Goal: Information Seeking & Learning: Learn about a topic

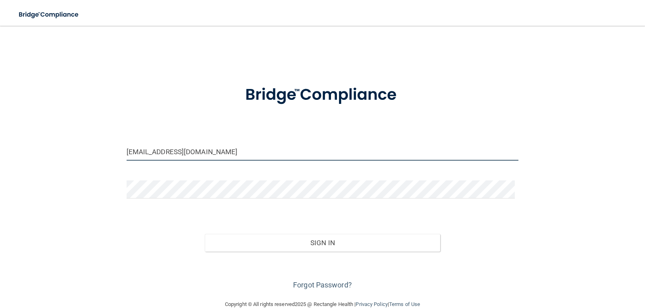
click at [245, 153] on input "[EMAIL_ADDRESS][DOMAIN_NAME]" at bounding box center [323, 152] width 392 height 18
type input "[EMAIL_ADDRESS][DOMAIN_NAME]"
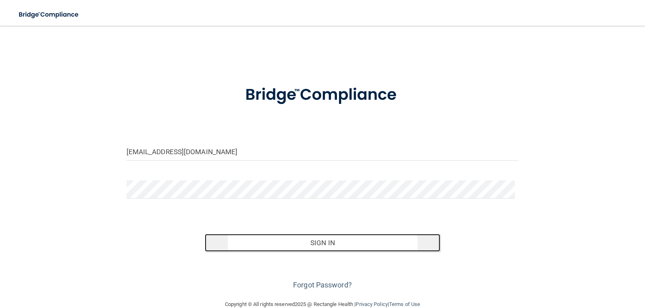
click at [319, 243] on button "Sign In" at bounding box center [322, 243] width 235 height 18
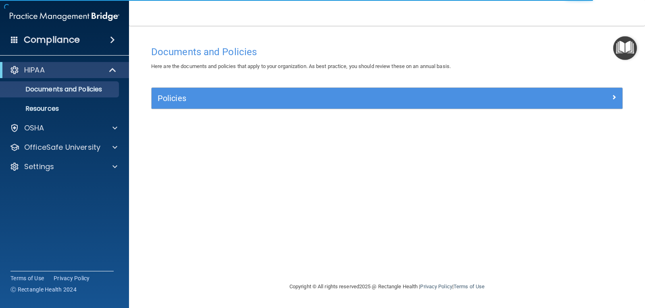
click at [112, 36] on span at bounding box center [112, 40] width 5 height 10
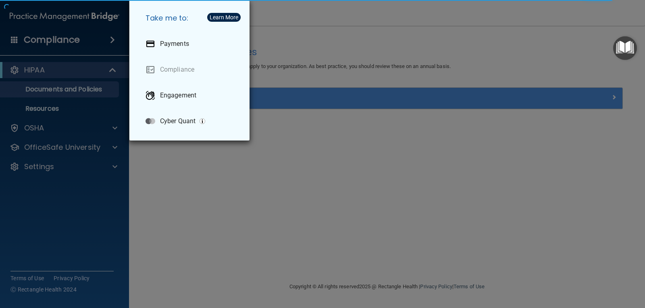
click at [112, 37] on div "Take me to: Payments Compliance Engagement Cyber Quant" at bounding box center [322, 154] width 645 height 308
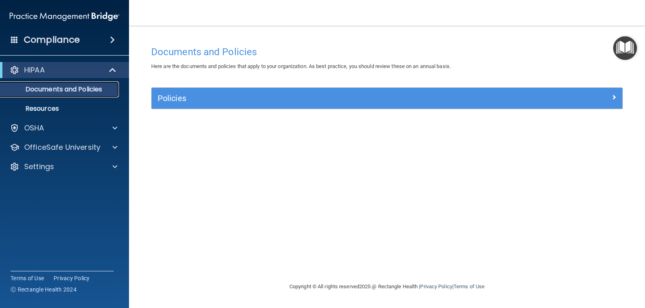
click at [99, 88] on p "Documents and Policies" at bounding box center [60, 89] width 110 height 8
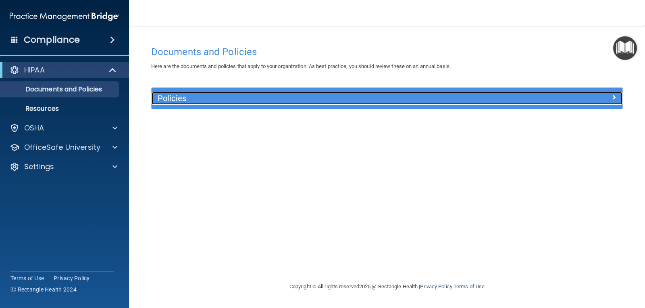
click at [174, 94] on h5 "Policies" at bounding box center [328, 98] width 341 height 9
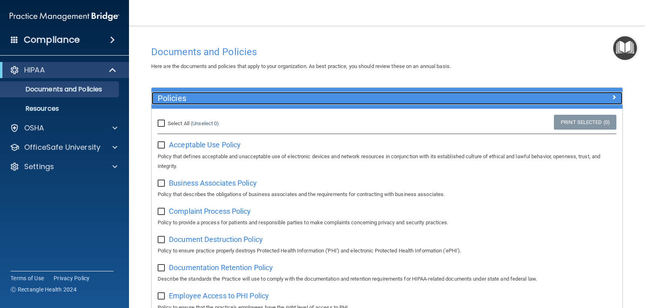
click at [174, 94] on h5 "Policies" at bounding box center [328, 98] width 341 height 9
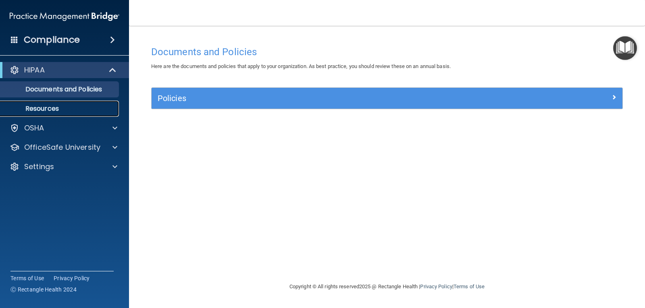
click at [60, 109] on p "Resources" at bounding box center [60, 109] width 110 height 8
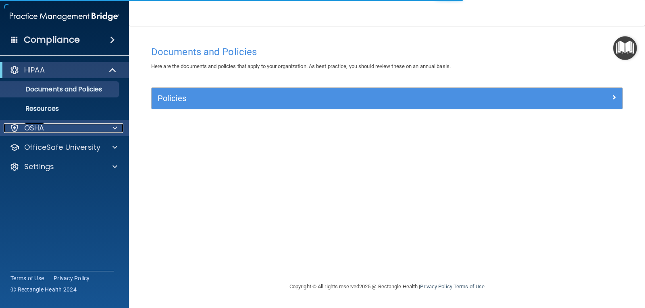
click at [73, 133] on div "OSHA" at bounding box center [54, 128] width 100 height 10
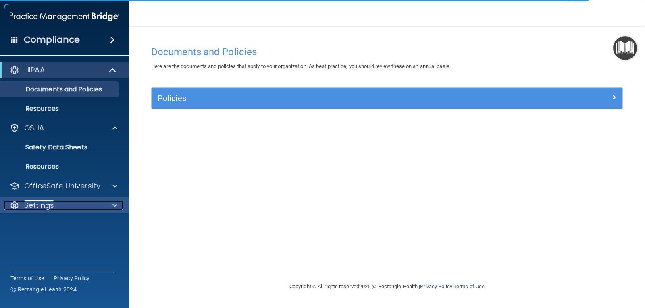
click at [62, 210] on div "Settings" at bounding box center [54, 206] width 100 height 10
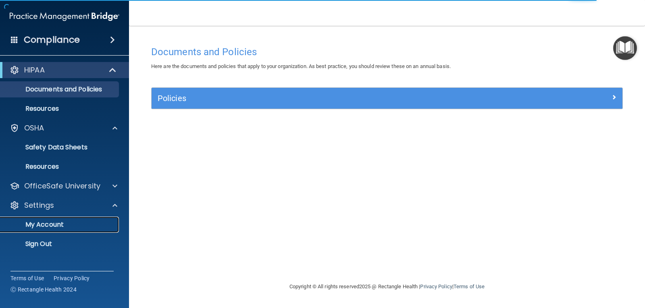
click at [58, 223] on p "My Account" at bounding box center [60, 225] width 110 height 8
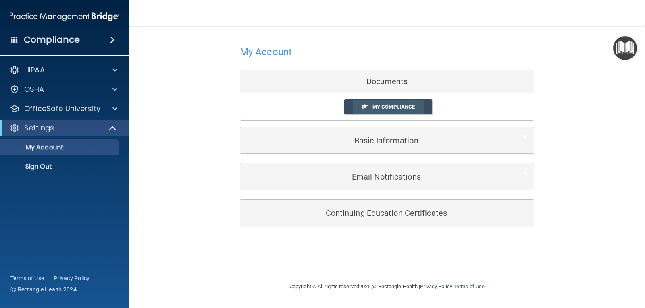
click at [392, 108] on span "My Compliance" at bounding box center [393, 107] width 42 height 6
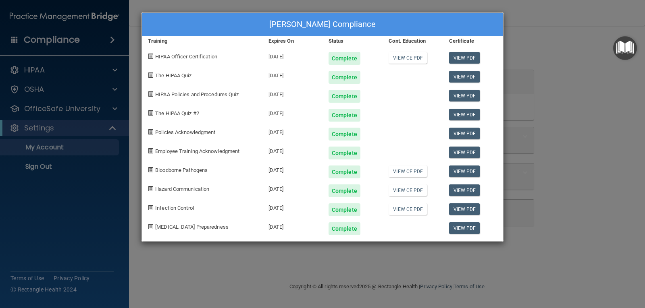
click at [535, 62] on div "Jennifer Wright's Compliance Training Expires On Status Cont. Education Certifi…" at bounding box center [322, 154] width 645 height 308
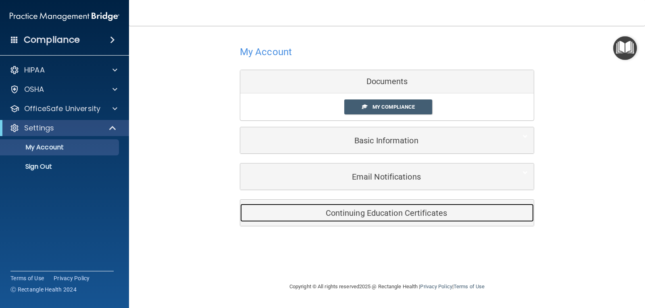
click at [375, 216] on h5 "Continuing Education Certificates" at bounding box center [374, 213] width 257 height 9
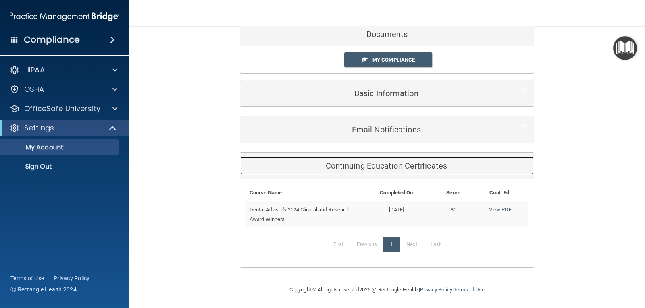
scroll to position [48, 0]
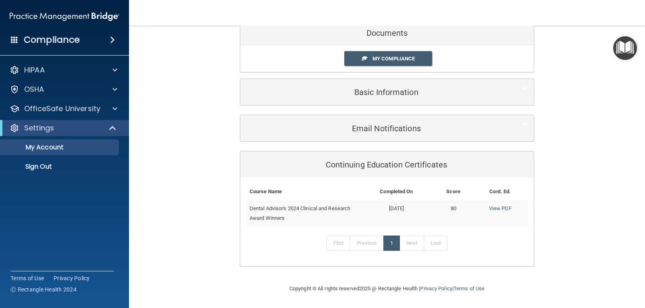
drag, startPoint x: 543, startPoint y: 74, endPoint x: 521, endPoint y: 56, distance: 28.3
click at [543, 74] on div "My Account Documents My Compliance My Compliance My BAA Basic Information Full …" at bounding box center [386, 130] width 483 height 290
click at [414, 57] on link "My Compliance" at bounding box center [388, 58] width 88 height 15
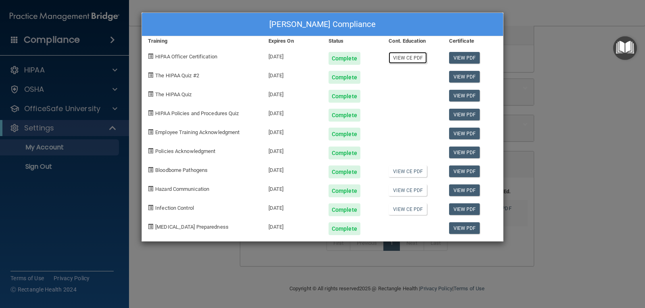
click at [408, 58] on link "View CE PDF" at bounding box center [407, 58] width 38 height 12
click at [401, 172] on link "View CE PDF" at bounding box center [407, 172] width 38 height 12
click at [399, 190] on link "View CE PDF" at bounding box center [407, 191] width 38 height 12
click at [400, 210] on link "View CE PDF" at bounding box center [407, 209] width 38 height 12
click at [525, 17] on div "Jennifer Wright's Compliance Training Expires On Status Cont. Education Certifi…" at bounding box center [322, 154] width 645 height 308
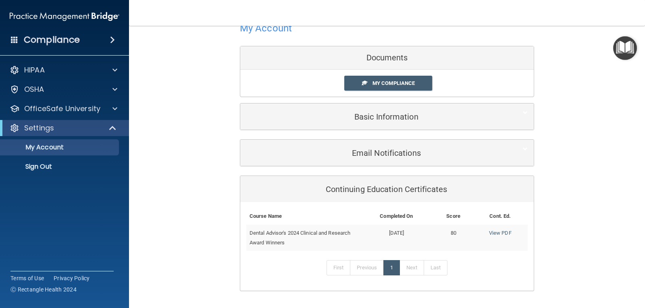
scroll to position [0, 0]
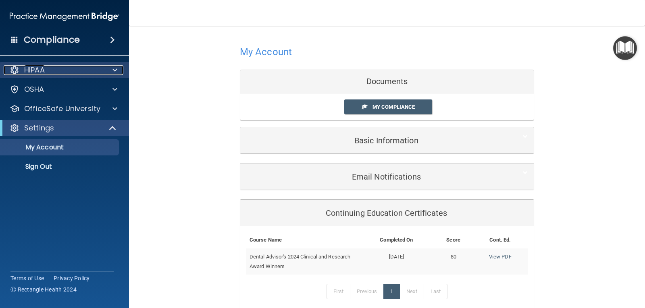
click at [118, 71] on div at bounding box center [114, 70] width 20 height 10
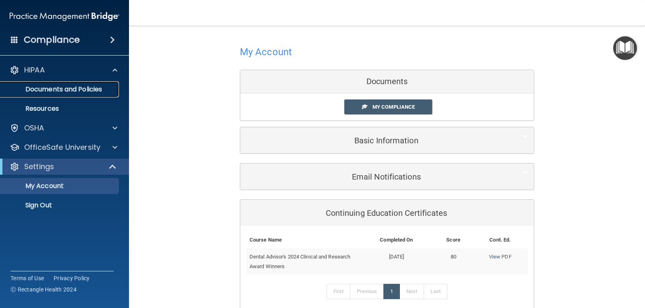
click at [94, 91] on p "Documents and Policies" at bounding box center [60, 89] width 110 height 8
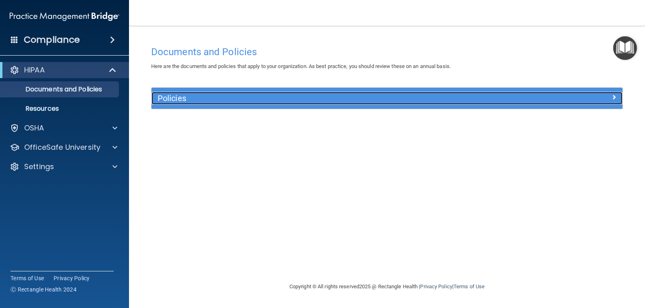
click at [218, 102] on h5 "Policies" at bounding box center [328, 98] width 341 height 9
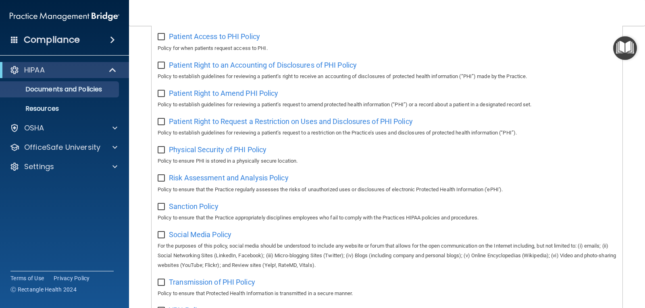
scroll to position [519, 0]
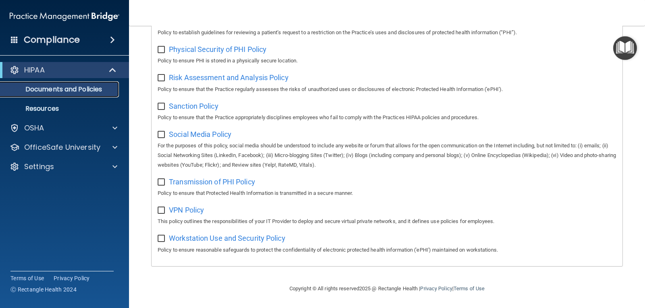
click at [75, 87] on p "Documents and Policies" at bounding box center [60, 89] width 110 height 8
click at [60, 108] on p "Resources" at bounding box center [60, 109] width 110 height 8
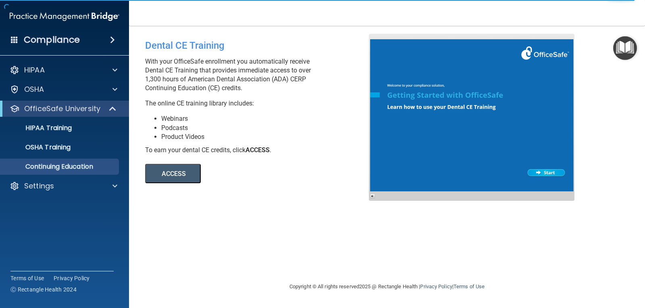
click at [179, 175] on button "ACCESS" at bounding box center [173, 173] width 56 height 19
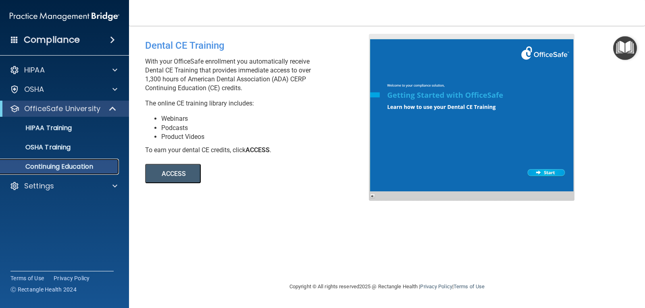
click at [68, 166] on p "Continuing Education" at bounding box center [60, 167] width 110 height 8
click at [52, 40] on h4 "Compliance" at bounding box center [52, 39] width 56 height 11
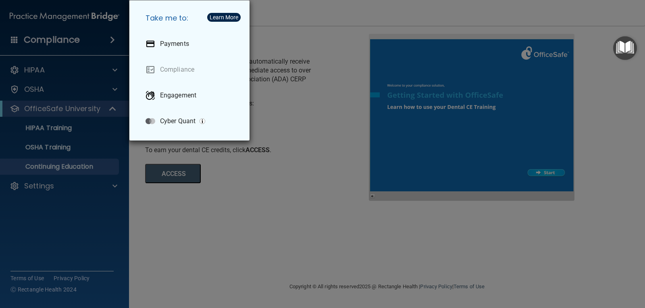
click at [53, 39] on div "Take me to: Payments Compliance Engagement Cyber Quant" at bounding box center [322, 154] width 645 height 308
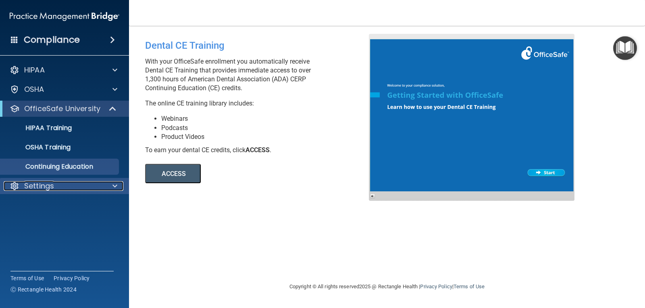
click at [74, 187] on div "Settings" at bounding box center [54, 186] width 100 height 10
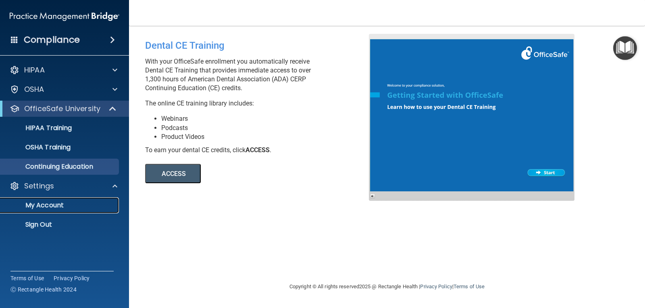
click at [49, 205] on p "My Account" at bounding box center [60, 205] width 110 height 8
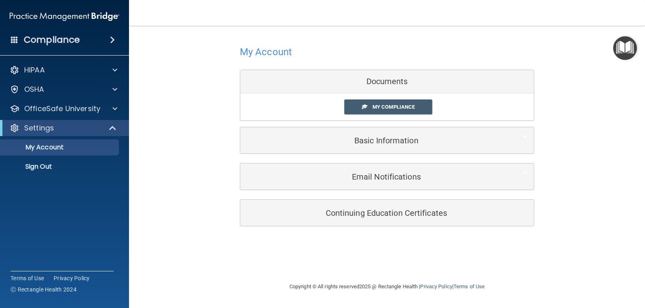
click at [73, 40] on h4 "Compliance" at bounding box center [52, 39] width 56 height 11
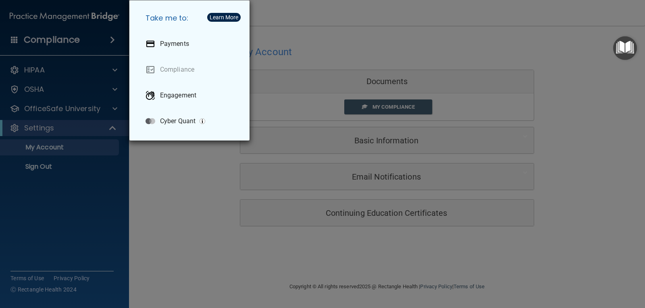
drag, startPoint x: 277, startPoint y: 25, endPoint x: 297, endPoint y: 0, distance: 31.0
click at [277, 23] on div "Take me to: Payments Compliance Engagement Cyber Quant" at bounding box center [322, 154] width 645 height 308
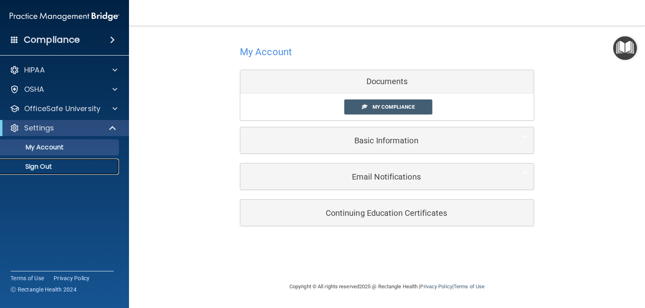
click at [34, 168] on p "Sign Out" at bounding box center [60, 167] width 110 height 8
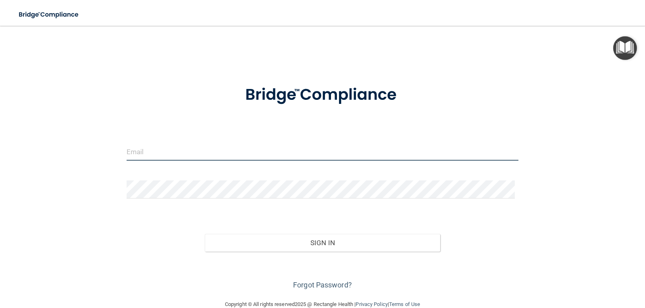
type input "[EMAIL_ADDRESS][DOMAIN_NAME]"
